Goal: Transaction & Acquisition: Purchase product/service

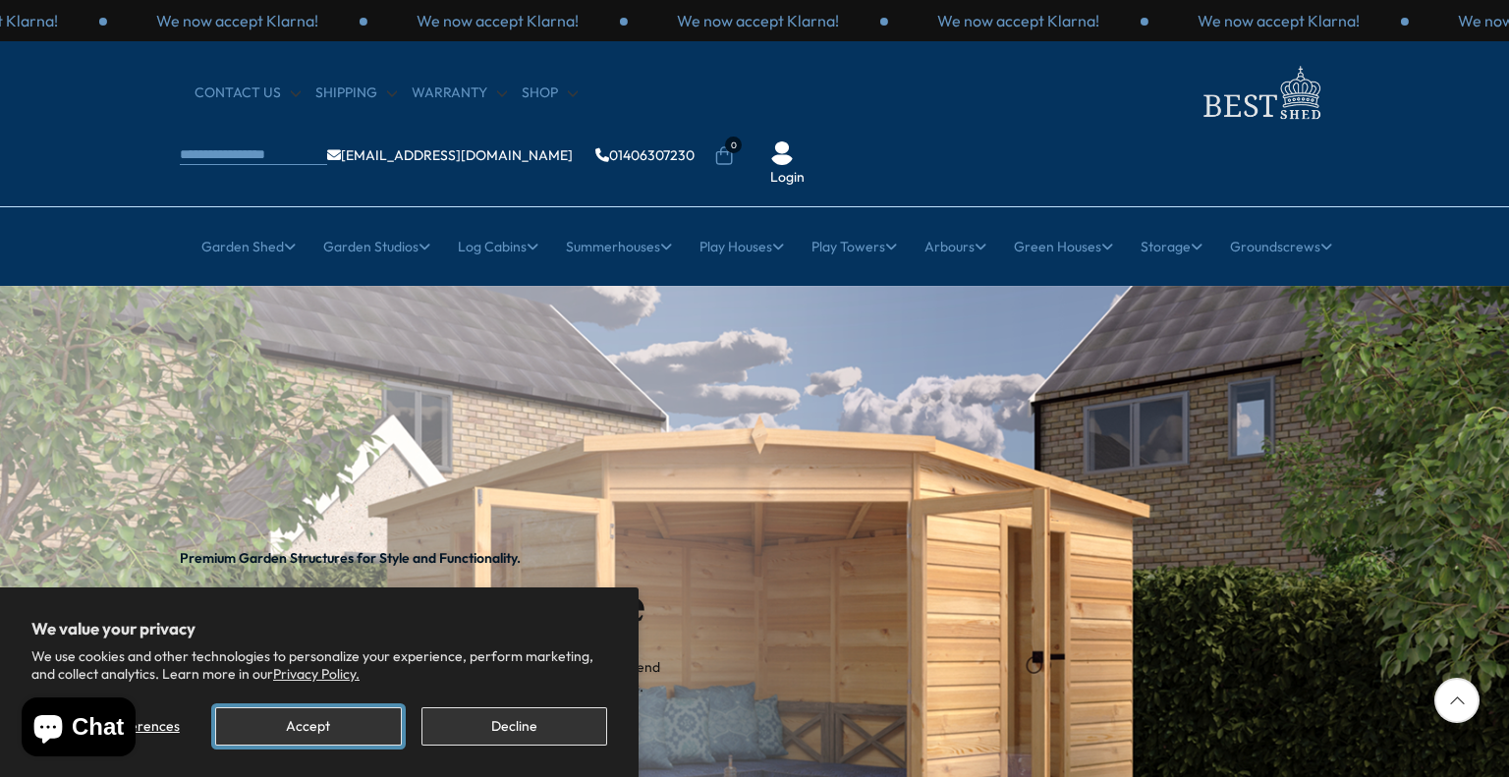
click at [339, 729] on button "Accept" at bounding box center [308, 726] width 186 height 38
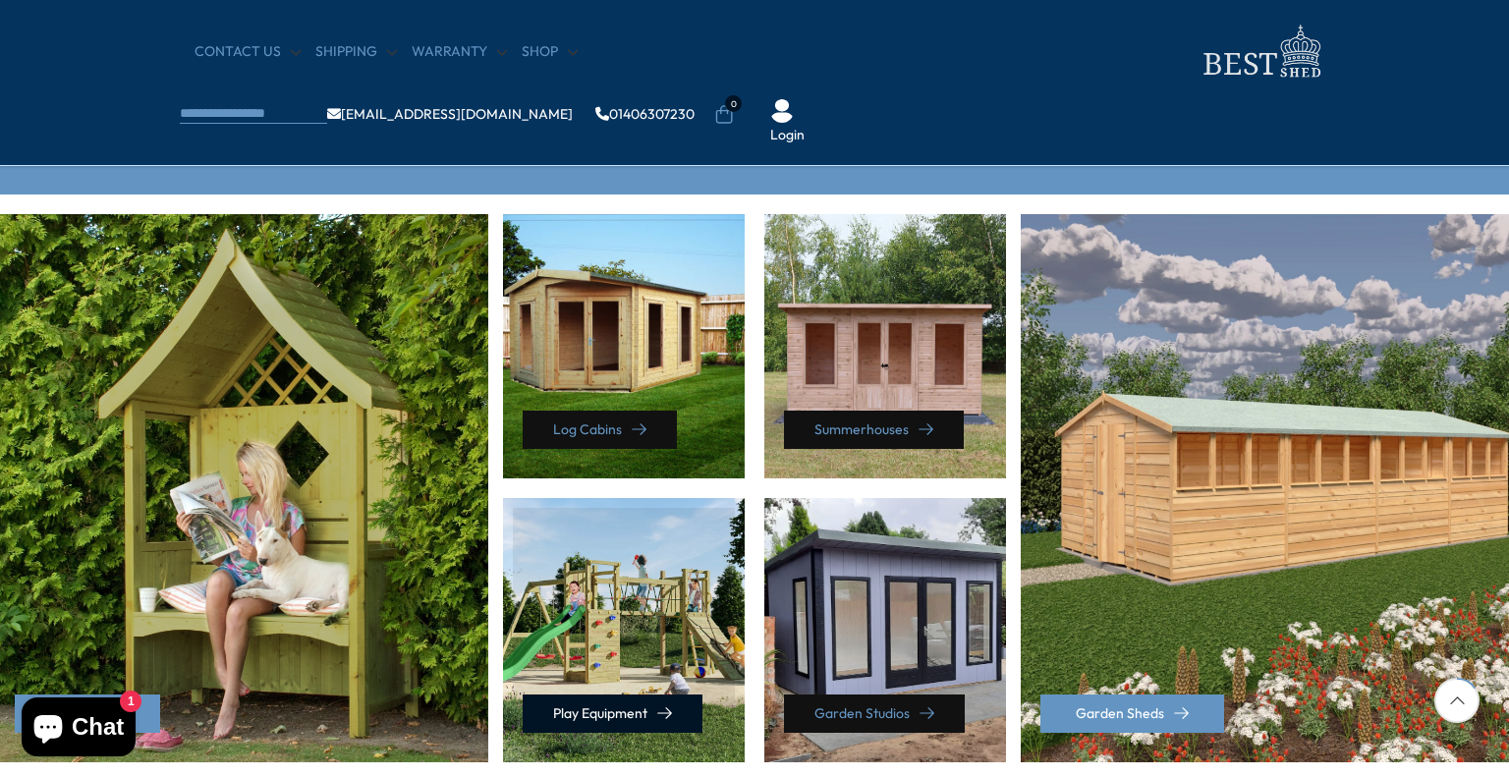
scroll to position [884, 0]
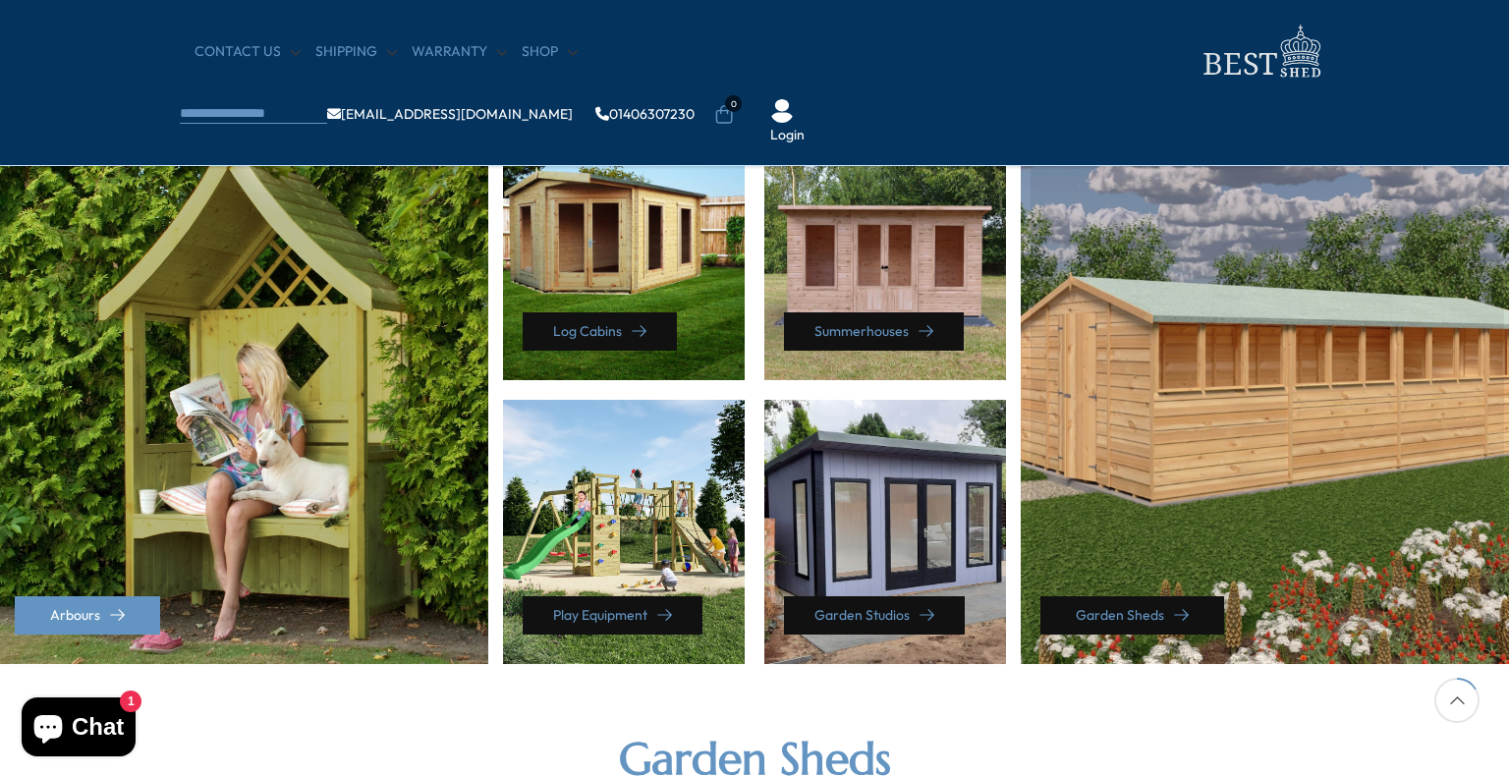
click at [1089, 611] on link "Garden Sheds" at bounding box center [1132, 615] width 184 height 38
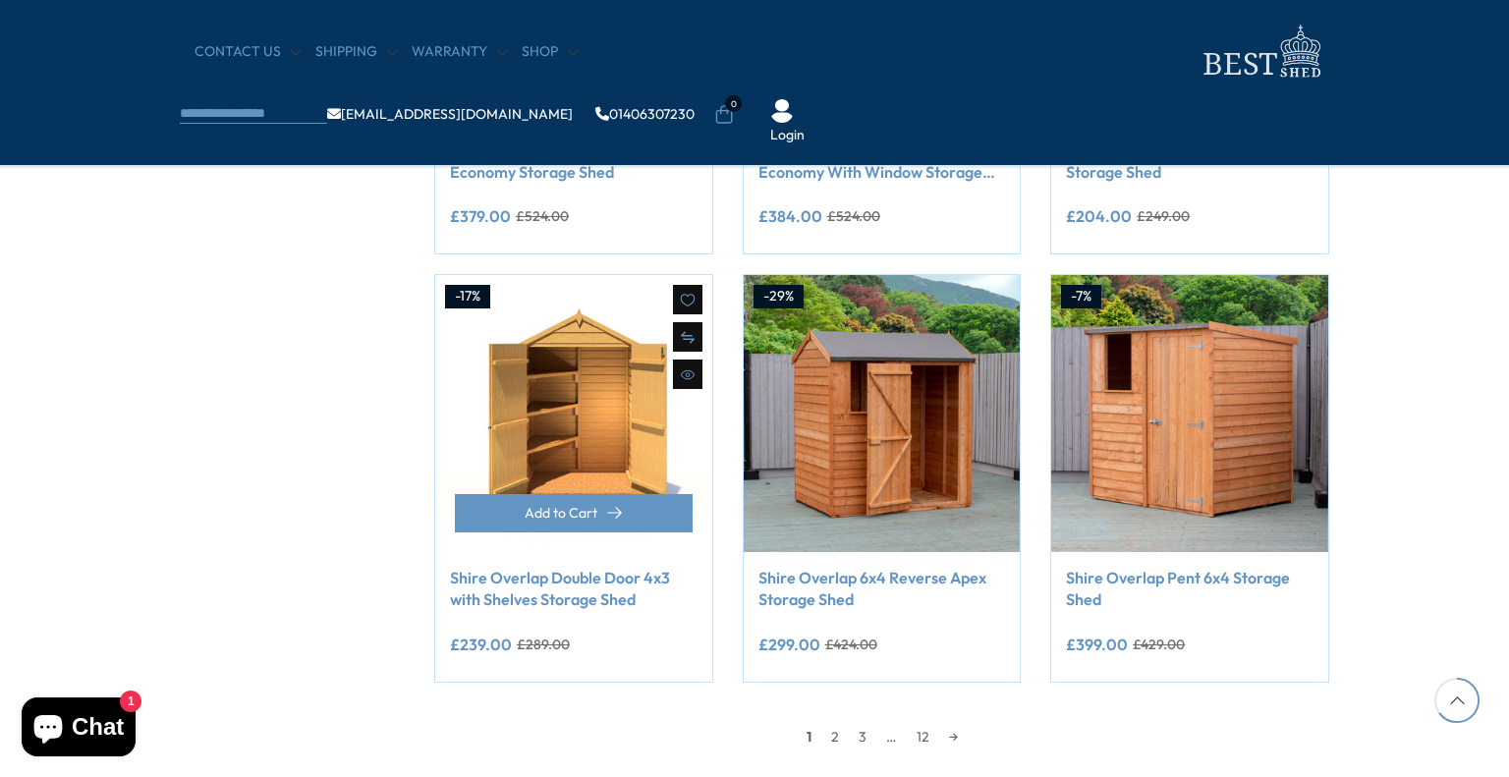
scroll to position [1571, 0]
